Goal: Find specific page/section: Find specific page/section

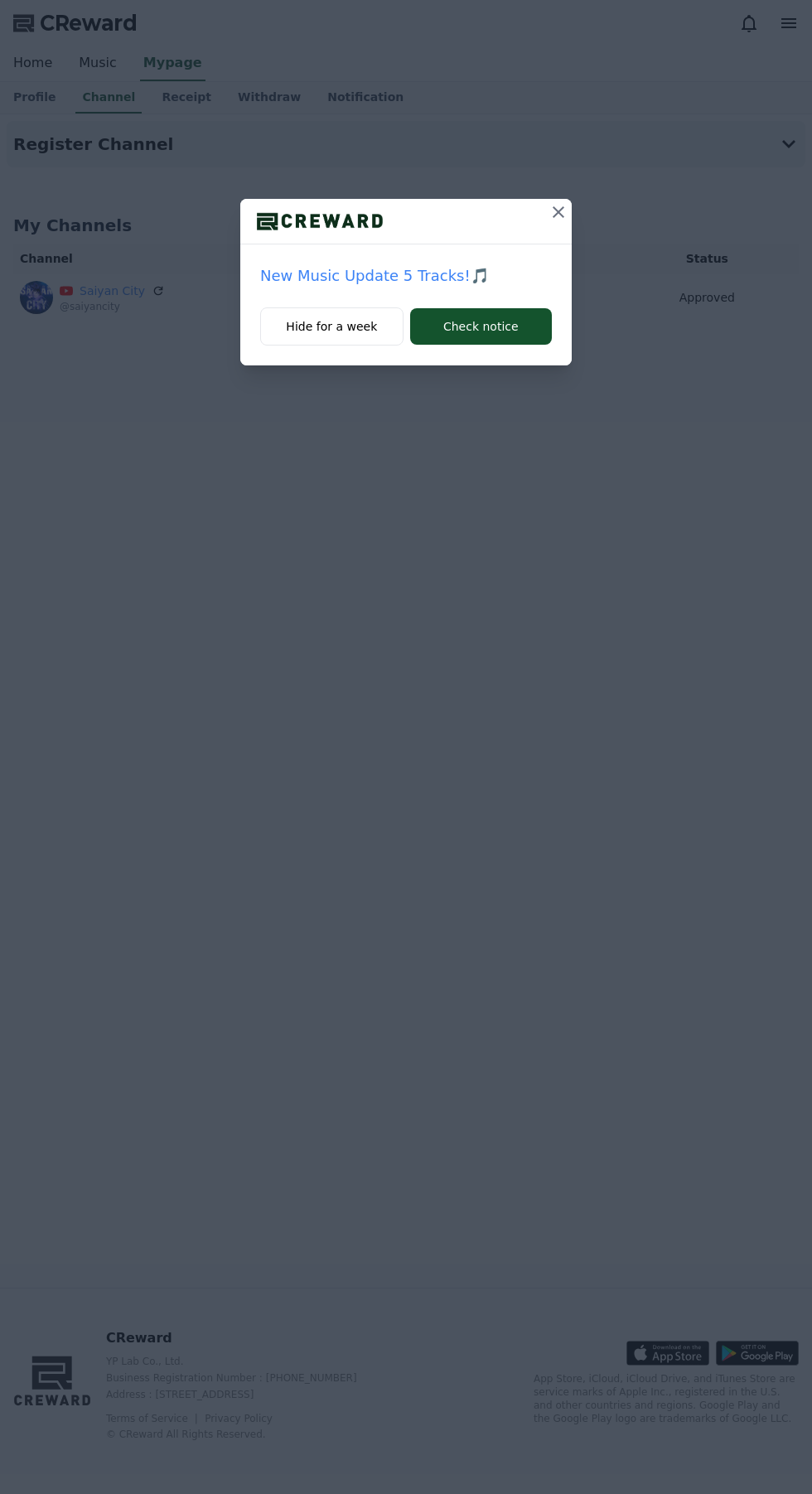
click at [551, 213] on icon at bounding box center [558, 212] width 20 height 20
click at [558, 212] on icon at bounding box center [558, 212] width 12 height 12
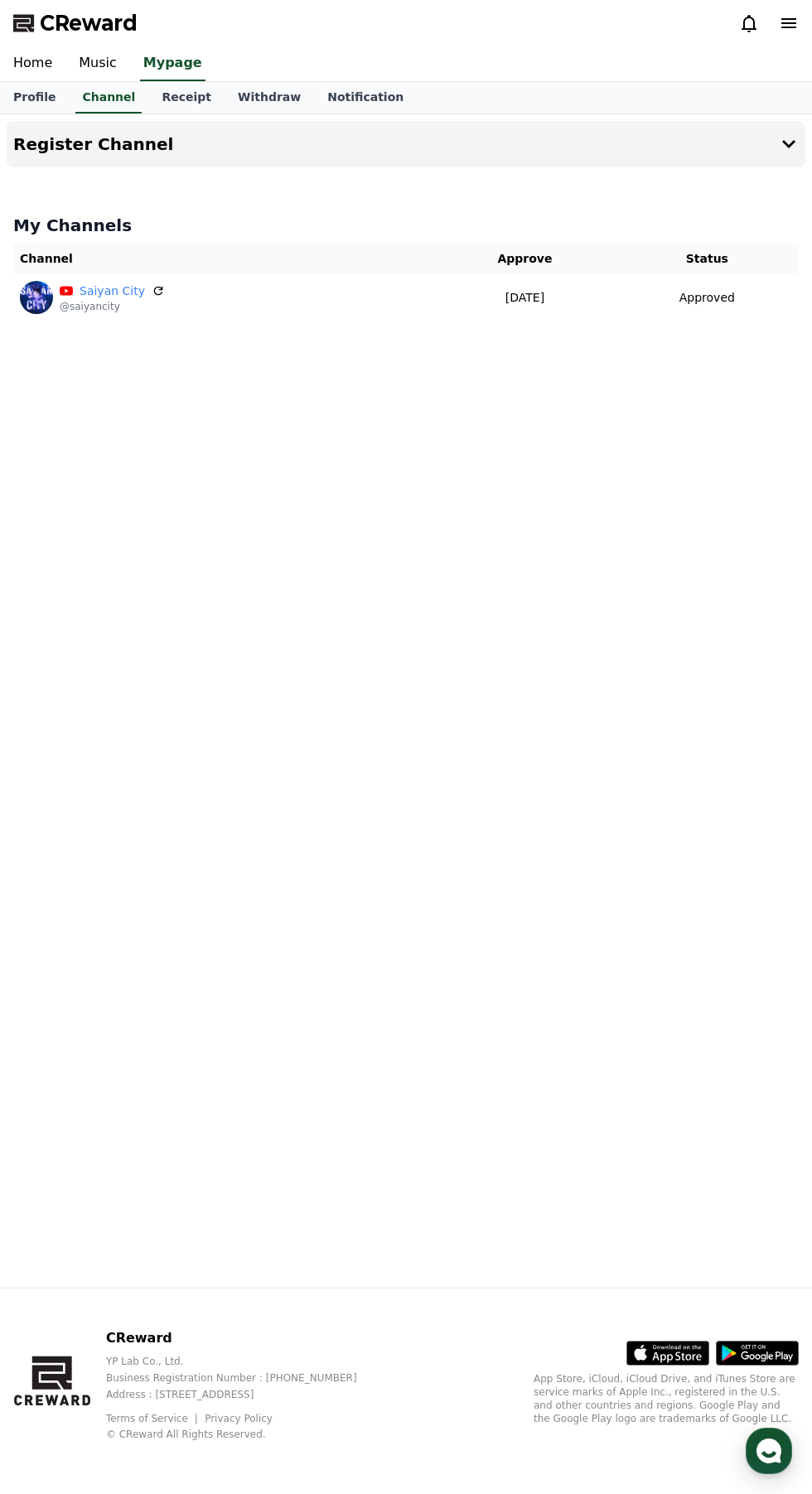
click at [95, 61] on link "Music" at bounding box center [97, 63] width 65 height 34
